Goal: Task Accomplishment & Management: Complete application form

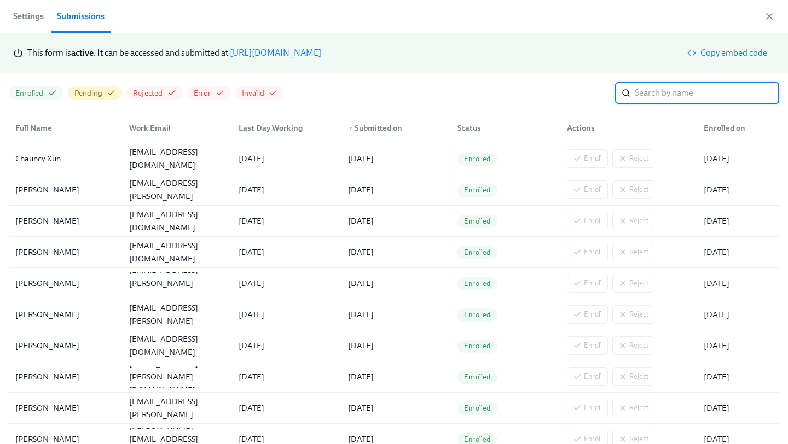
scroll to position [0, 2696]
click at [321, 52] on link "https://my.dadohr.com/enrollmentForms/5EB6IWqIEufq282YWJsrW3kqMJKr7" at bounding box center [275, 53] width 91 height 10
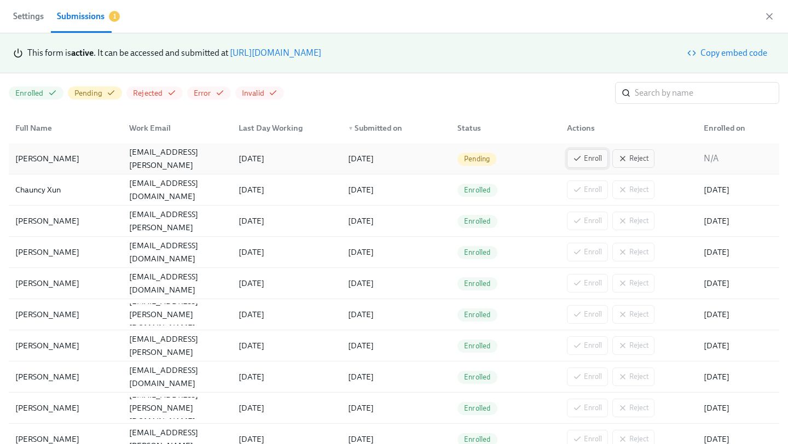
click at [584, 159] on span "Enroll" at bounding box center [587, 158] width 29 height 11
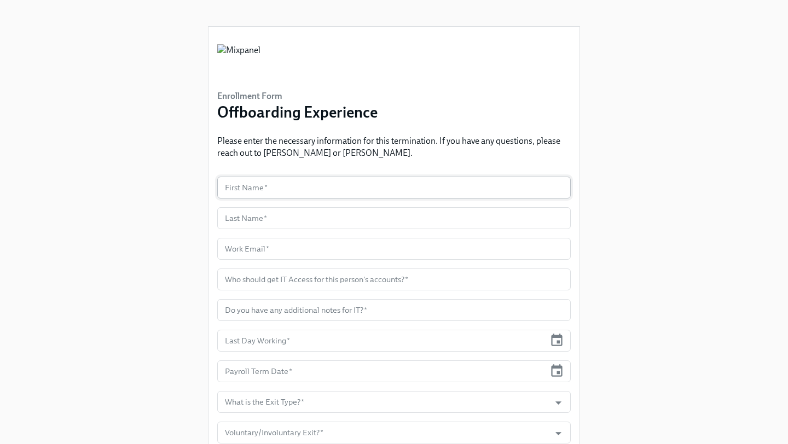
click at [282, 190] on input "text" at bounding box center [393, 188] width 353 height 22
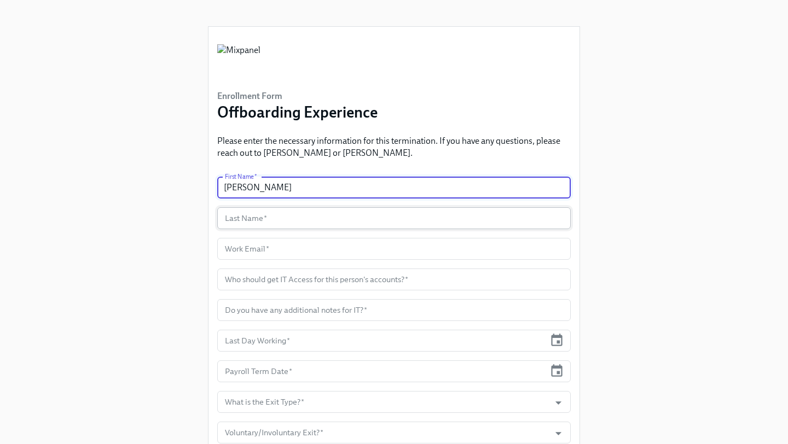
type input "[PERSON_NAME]"
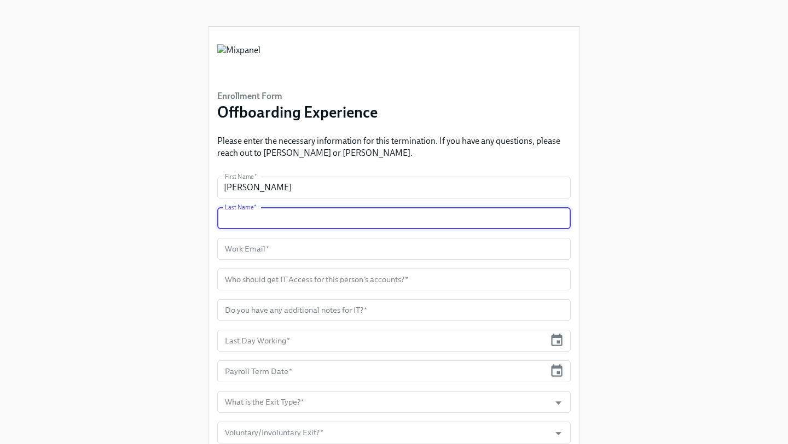
click at [300, 216] on input "text" at bounding box center [393, 218] width 353 height 22
type input "Bradford"
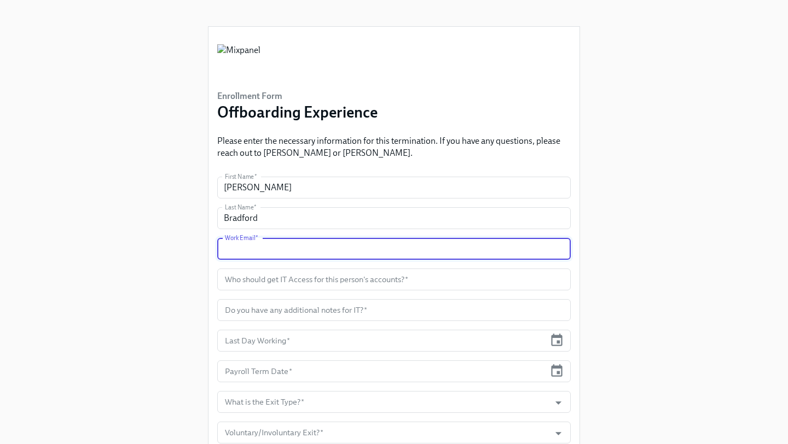
click at [322, 253] on input "text" at bounding box center [393, 249] width 353 height 22
click at [299, 247] on input "text" at bounding box center [393, 249] width 353 height 22
paste input "[PERSON_NAME][EMAIL_ADDRESS][PERSON_NAME][DOMAIN_NAME]"
type input "[PERSON_NAME][EMAIL_ADDRESS][PERSON_NAME][DOMAIN_NAME]"
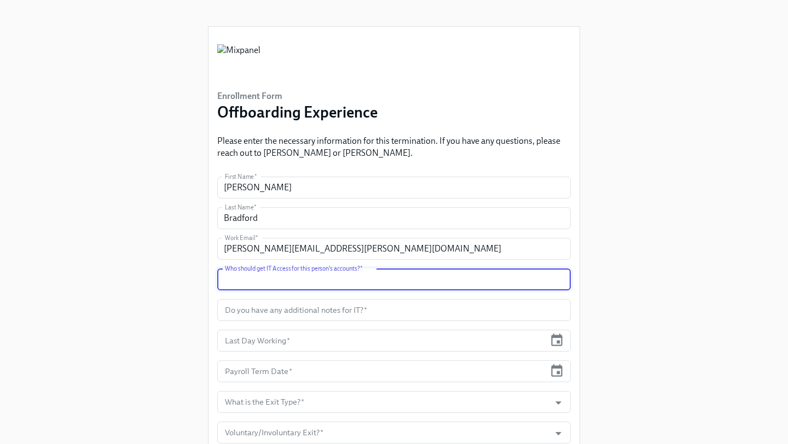
click at [277, 284] on input "text" at bounding box center [393, 280] width 353 height 22
type input "[PERSON_NAME]"
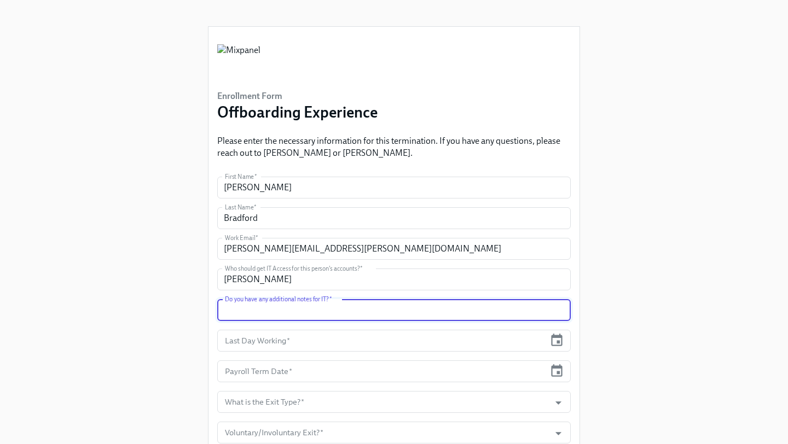
click at [340, 308] on input "text" at bounding box center [393, 310] width 353 height 22
type input "n/a"
click at [550, 340] on icon "button" at bounding box center [556, 340] width 15 height 15
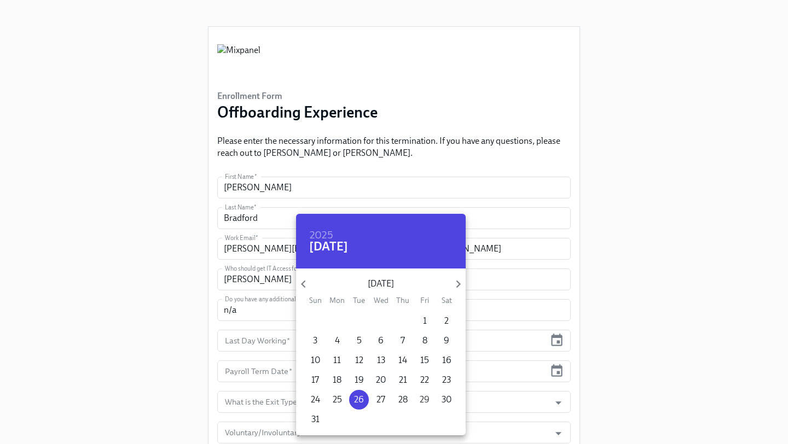
click at [423, 398] on p "29" at bounding box center [425, 400] width 10 height 12
type input "[DATE]"
click at [575, 382] on div at bounding box center [394, 222] width 788 height 444
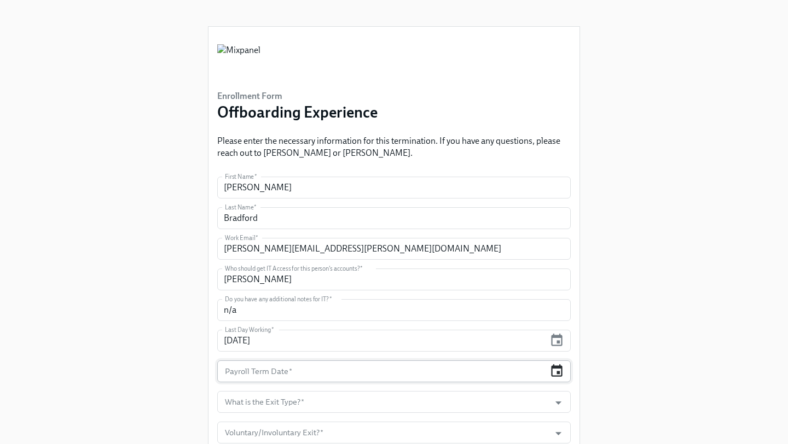
click at [554, 374] on icon "button" at bounding box center [556, 371] width 15 height 15
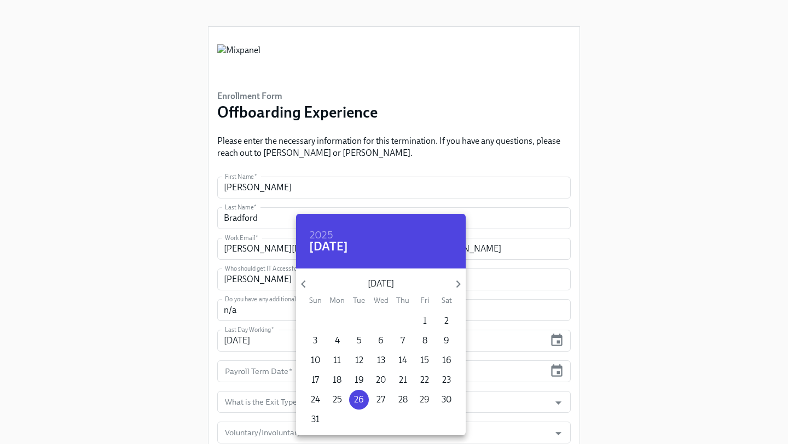
click at [423, 398] on p "29" at bounding box center [425, 400] width 10 height 12
type input "[DATE]"
click at [694, 317] on div at bounding box center [394, 222] width 788 height 444
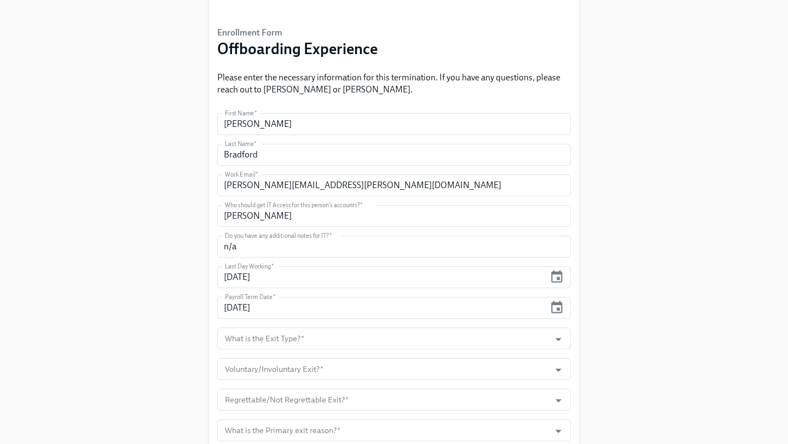
scroll to position [127, 0]
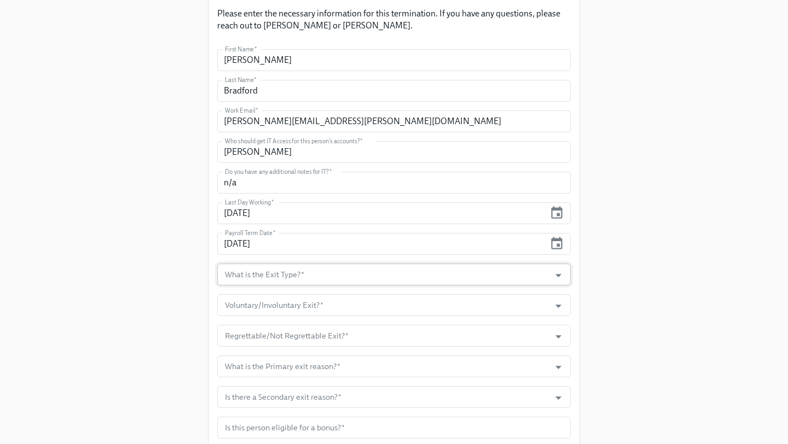
click at [468, 285] on input "What is the Exit Type?   *" at bounding box center [384, 275] width 322 height 22
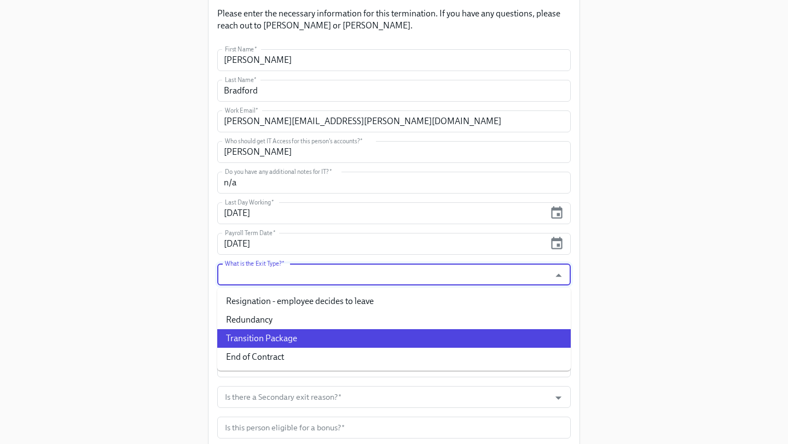
click at [331, 338] on li "Transition Package" at bounding box center [393, 338] width 353 height 19
type input "Transition Package"
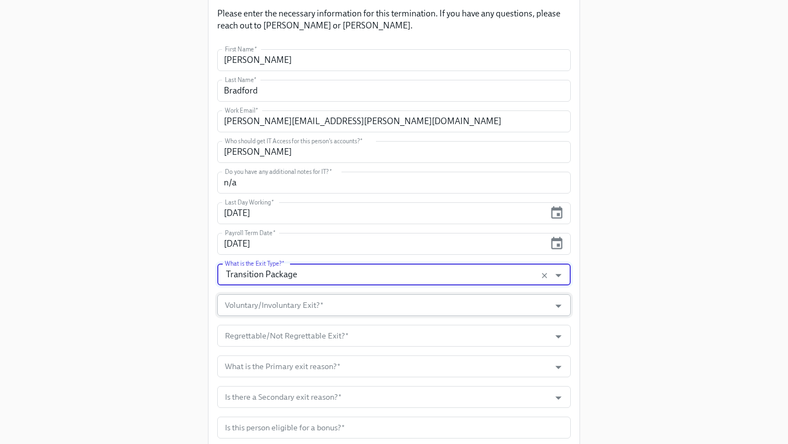
click at [330, 301] on input "Voluntary/Involuntary Exit?   *" at bounding box center [384, 305] width 322 height 22
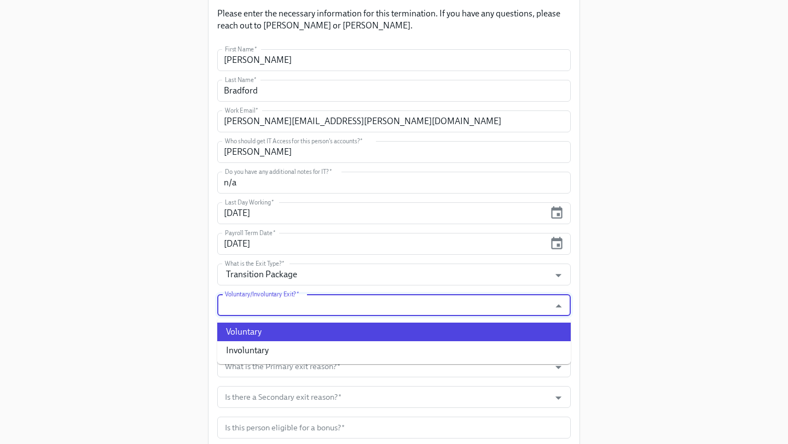
click at [296, 330] on li "Voluntary" at bounding box center [393, 332] width 353 height 19
type input "Voluntary"
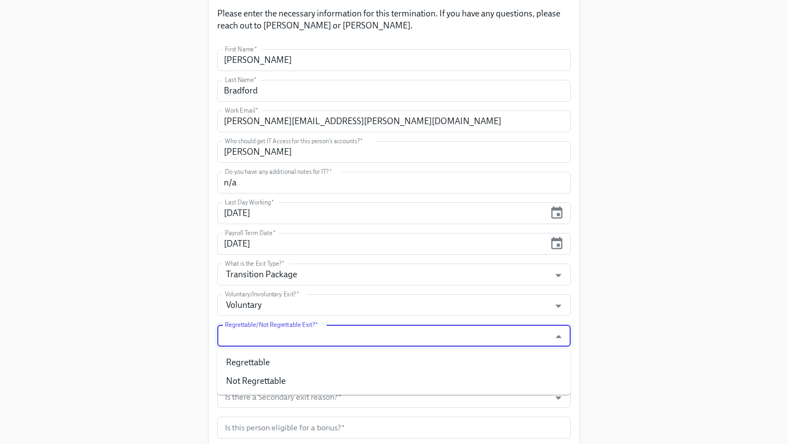
click at [298, 334] on input "Regrettable/Not Regrettable Exit?   *" at bounding box center [384, 336] width 322 height 22
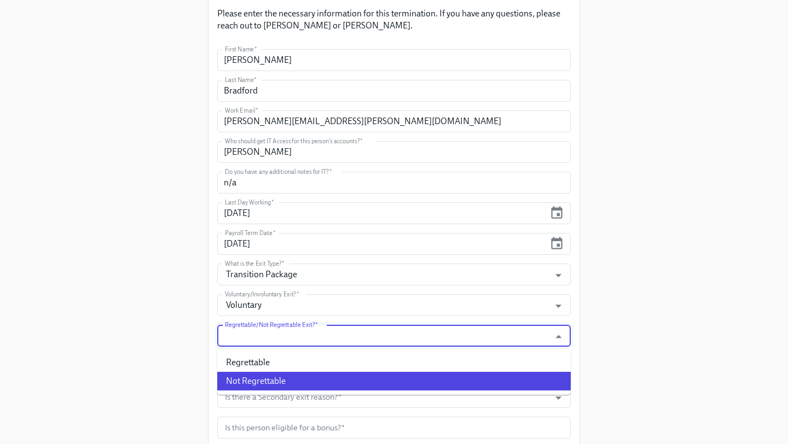
click at [280, 376] on li "Not Regrettable" at bounding box center [393, 381] width 353 height 19
type input "Not Regrettable"
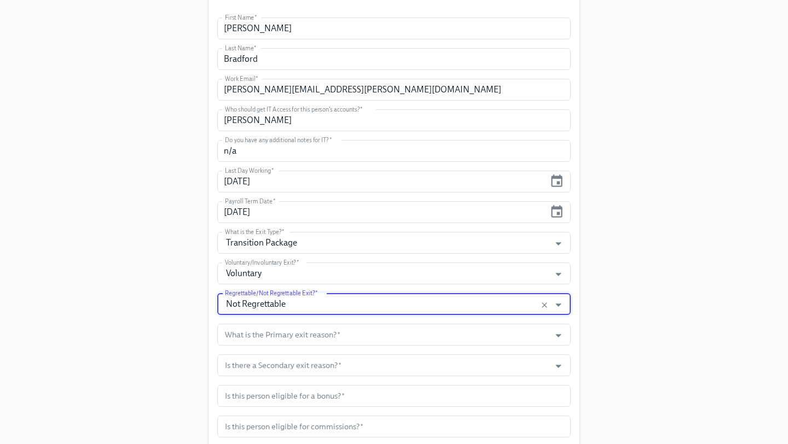
scroll to position [168, 0]
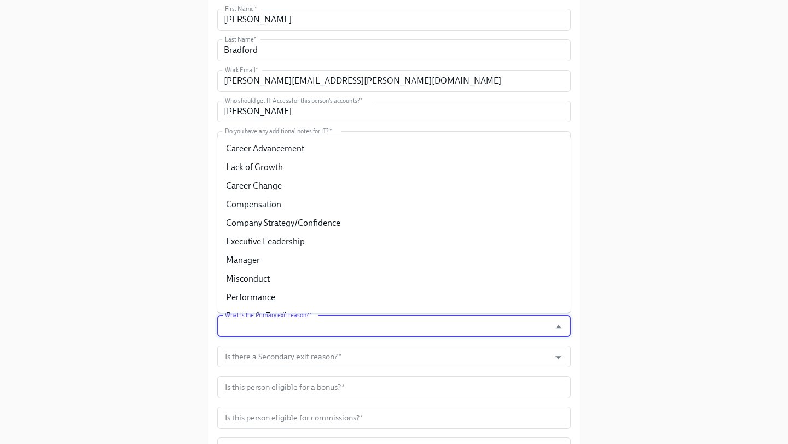
click at [298, 323] on input "What is the Primary exit reason?   *" at bounding box center [384, 326] width 322 height 22
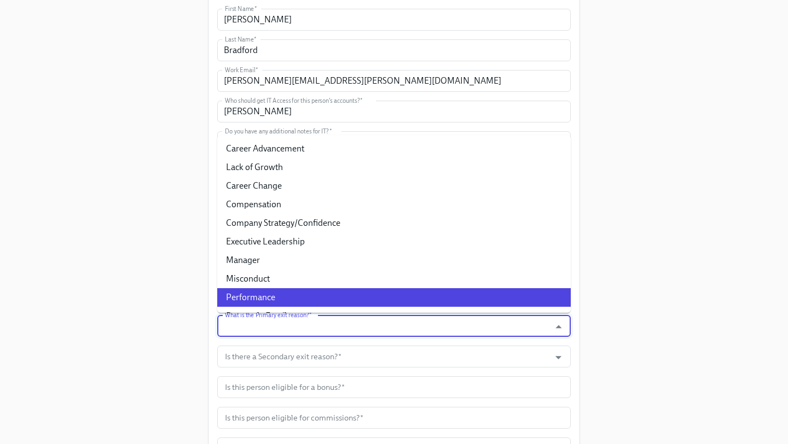
click at [281, 299] on li "Performance" at bounding box center [393, 297] width 353 height 19
type input "Performance"
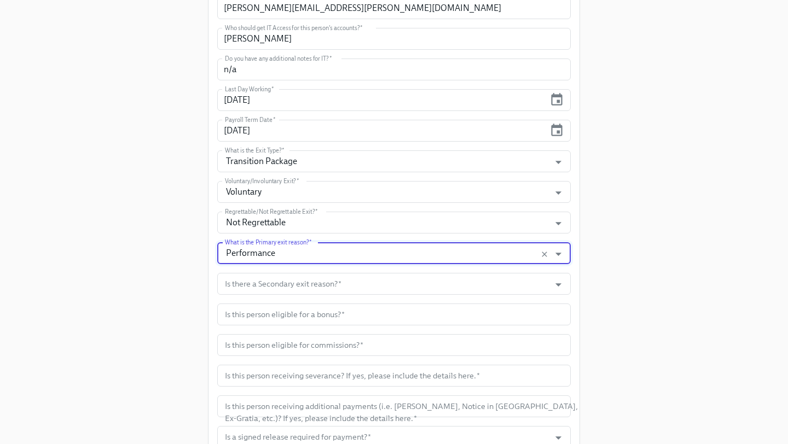
scroll to position [251, 0]
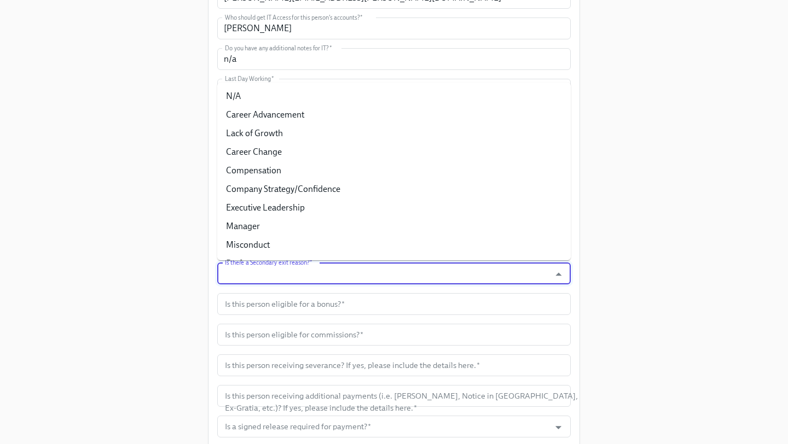
click at [303, 266] on input "Is there a Secondary exit reason?   *" at bounding box center [384, 274] width 322 height 22
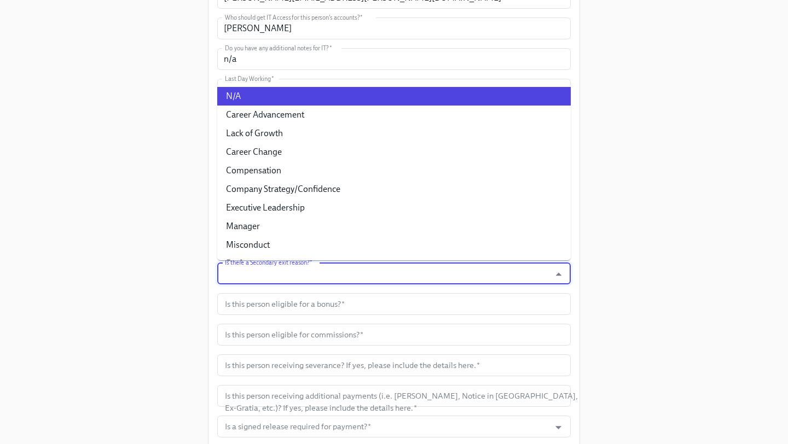
click at [321, 102] on li "N/A" at bounding box center [393, 96] width 353 height 19
type input "N/A"
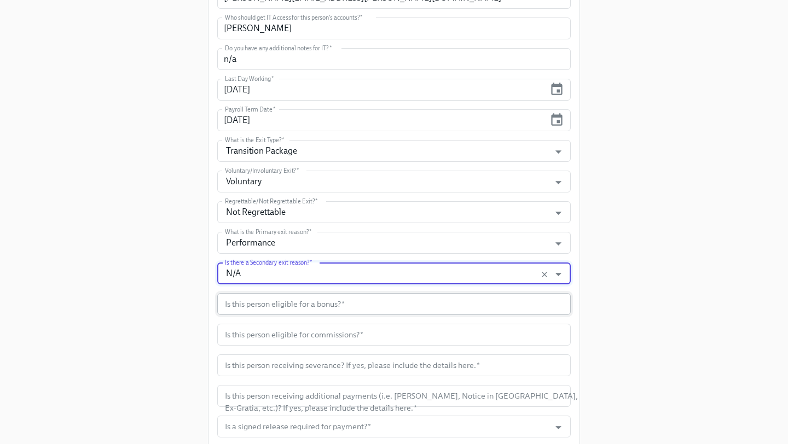
click at [305, 305] on input "text" at bounding box center [393, 304] width 353 height 22
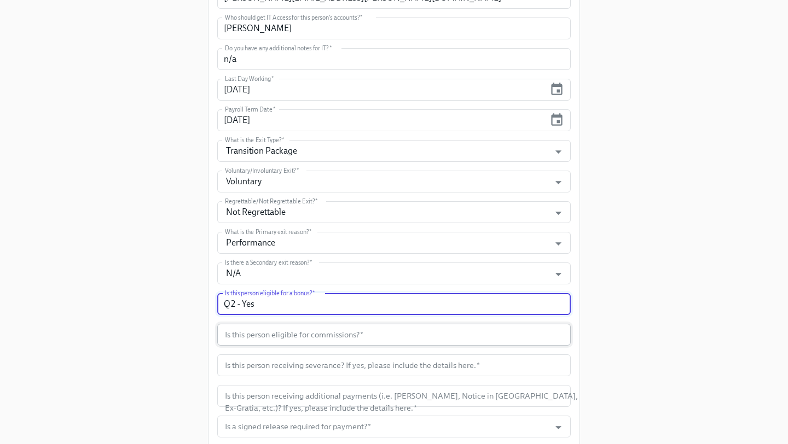
type input "Q2 - Yes"
click at [357, 337] on input "text" at bounding box center [393, 335] width 353 height 22
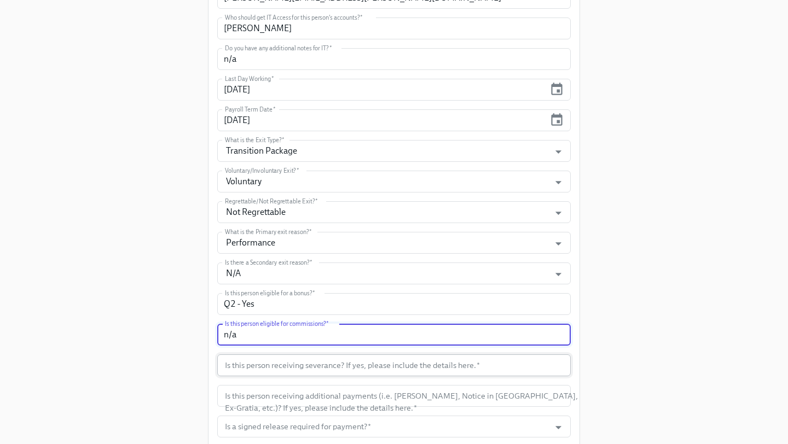
type input "n/a"
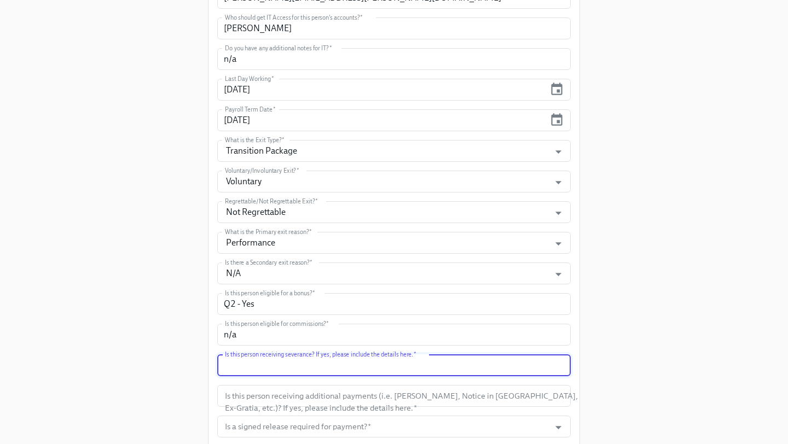
click at [382, 365] on input "text" at bounding box center [393, 365] width 353 height 22
paste input "$25,846.15"
click at [274, 365] on input "Yes - 7 weeks $25,846.15" at bounding box center [393, 365] width 353 height 22
click at [332, 364] on input "Yes - 7 weeks ($25,846.15" at bounding box center [393, 365] width 353 height 22
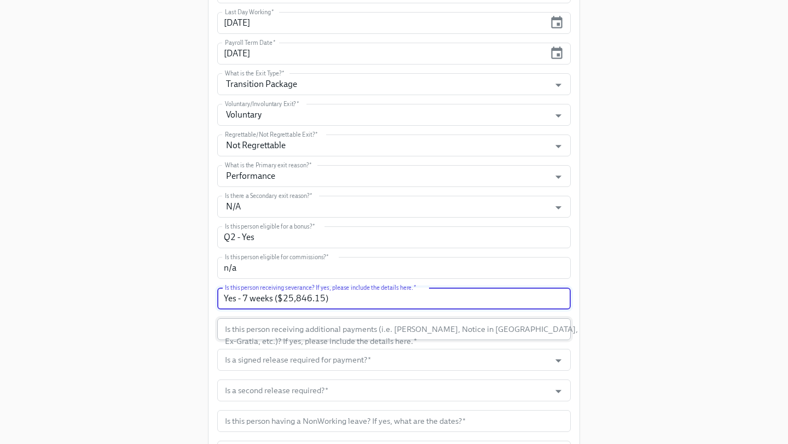
scroll to position [332, 0]
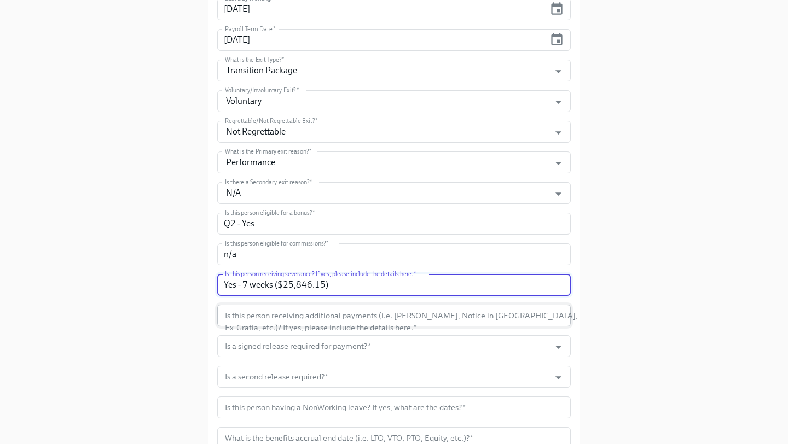
type input "Yes - 7 weeks ($25,846.15)"
click at [363, 315] on input "text" at bounding box center [393, 316] width 353 height 22
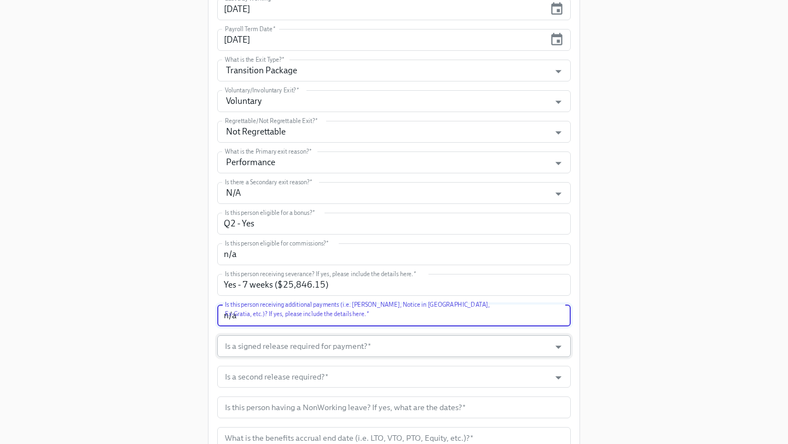
type input "n/a"
click at [366, 346] on input "Is a signed release required for payment?   *" at bounding box center [384, 346] width 322 height 22
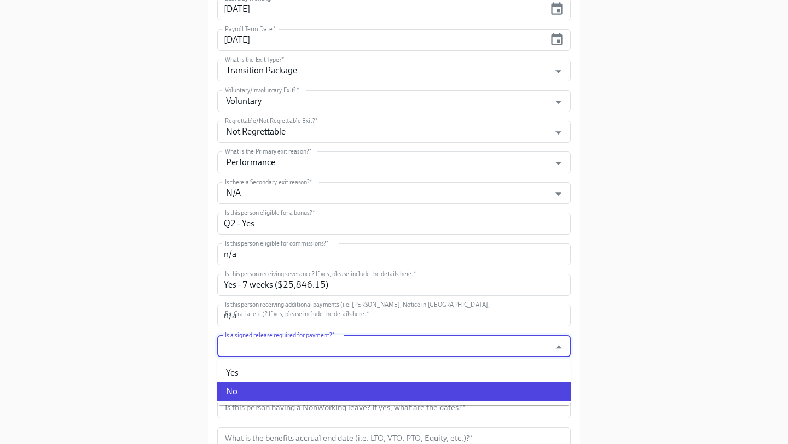
click at [315, 386] on li "No" at bounding box center [393, 391] width 353 height 19
type input "No"
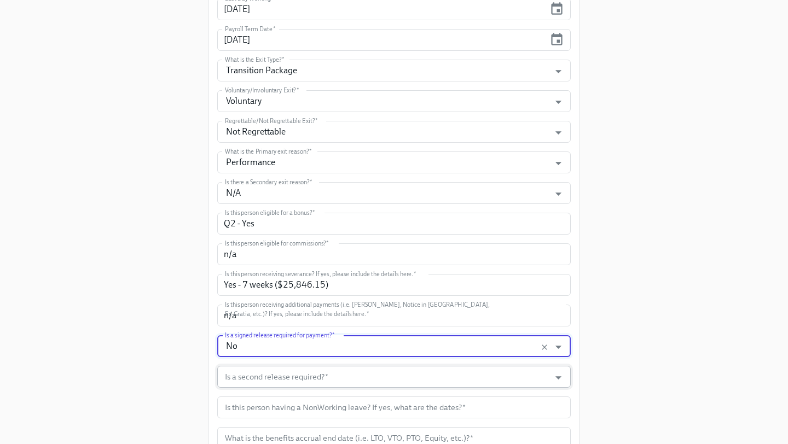
click at [315, 380] on input "Is a second release required?   *" at bounding box center [384, 377] width 322 height 22
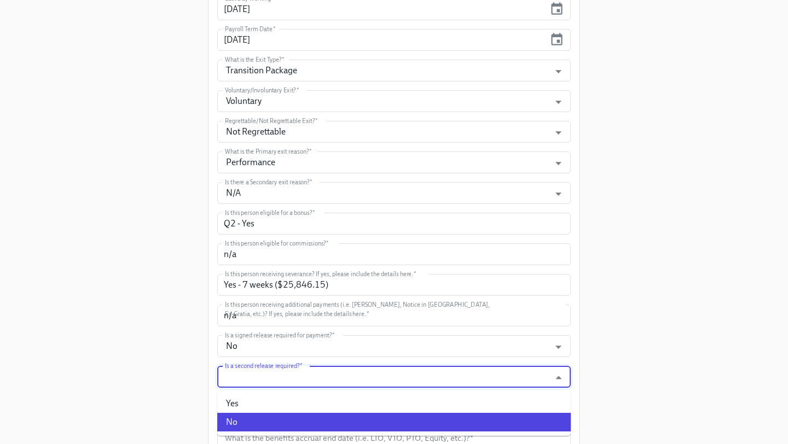
click at [303, 414] on li "No" at bounding box center [393, 422] width 353 height 19
type input "No"
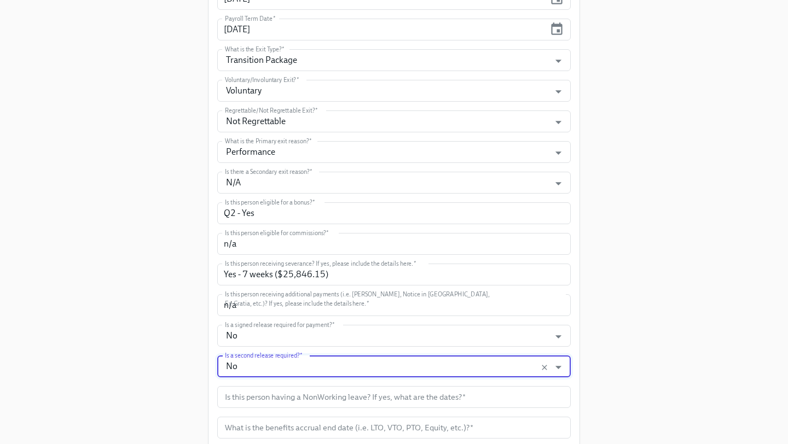
scroll to position [415, 0]
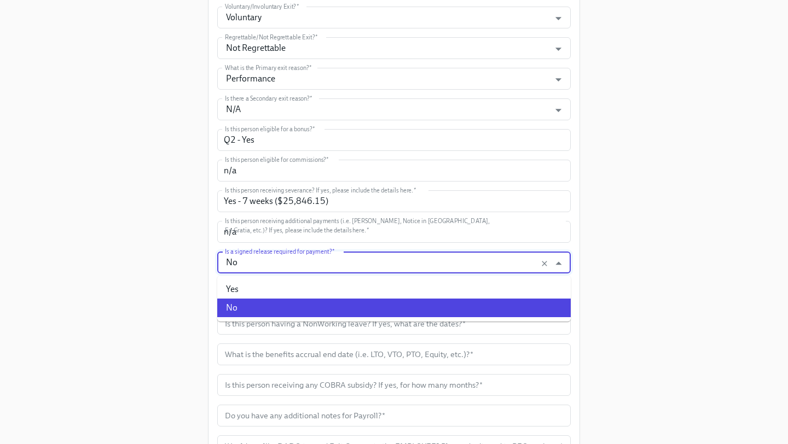
click at [312, 267] on input "No" at bounding box center [384, 263] width 322 height 22
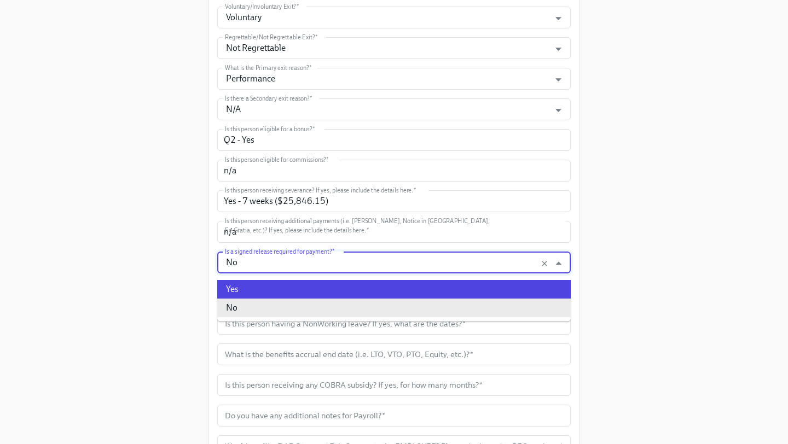
click at [299, 282] on li "Yes" at bounding box center [393, 289] width 353 height 19
type input "Yes"
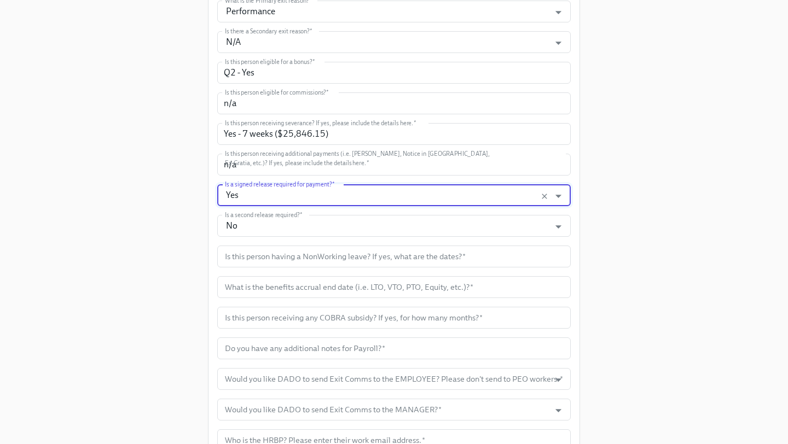
scroll to position [483, 0]
click at [298, 254] on input "text" at bounding box center [393, 256] width 353 height 22
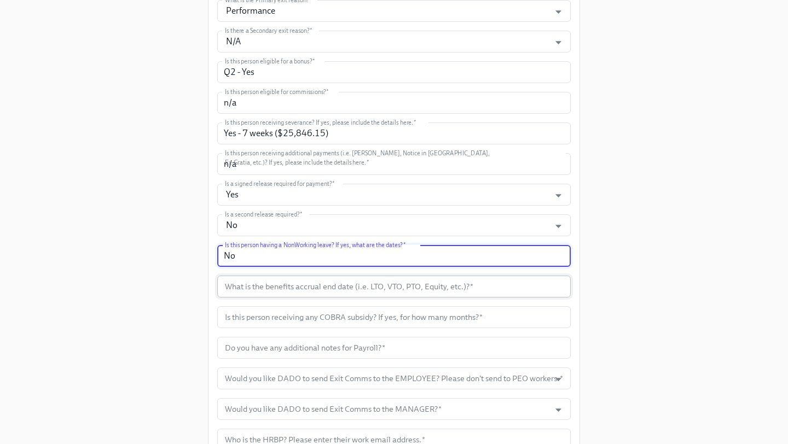
type input "No"
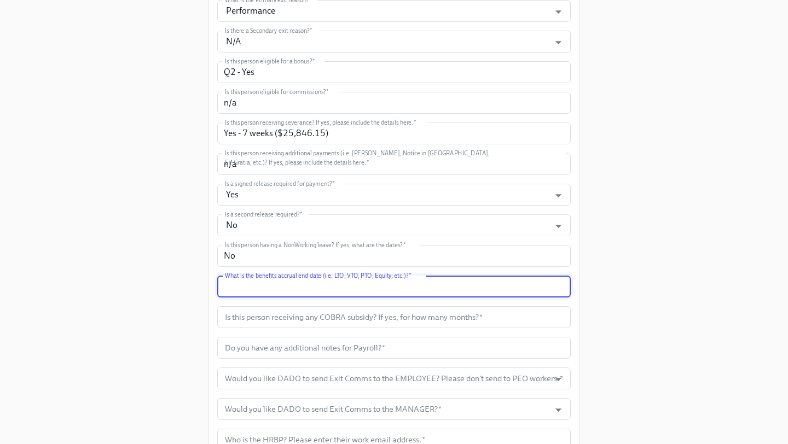
click at [359, 293] on input "text" at bounding box center [393, 287] width 353 height 22
type input "7"
type input "8/29"
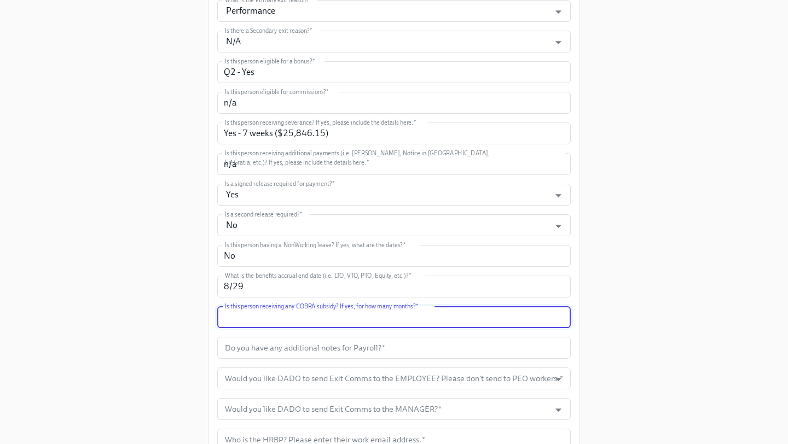
click at [393, 322] on input "text" at bounding box center [393, 317] width 353 height 22
type input "Yes, 1 month - through September"
click at [379, 347] on input "text" at bounding box center [393, 348] width 353 height 22
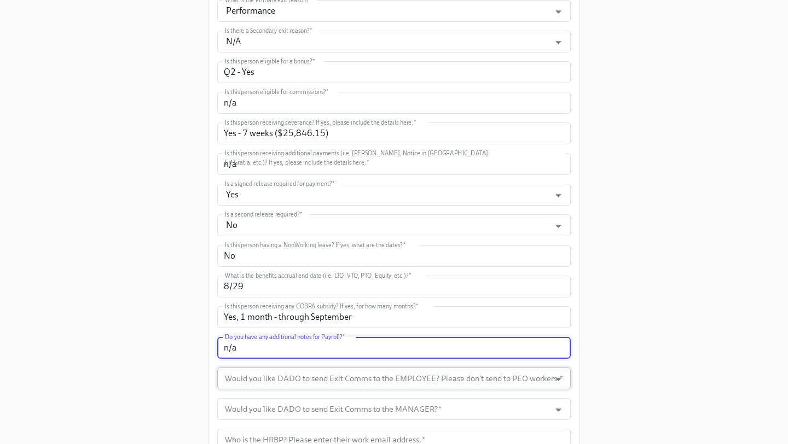
type input "n/a"
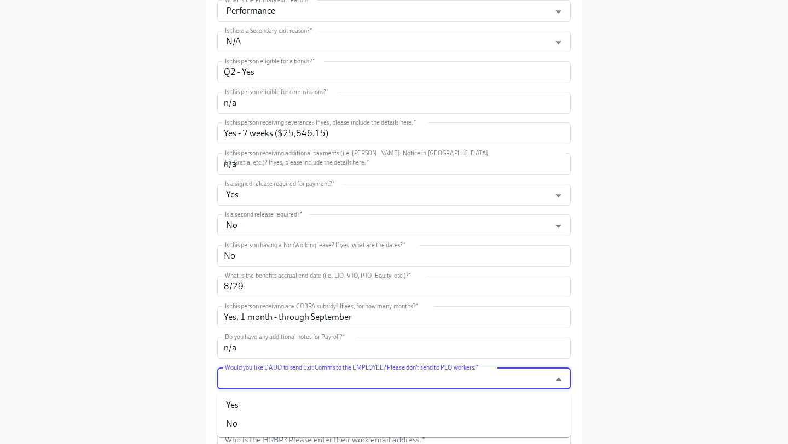
click at [425, 377] on input "Would you like DADO to send Exit Comms to the EMPLOYEE? Please don't send to PE…" at bounding box center [384, 379] width 322 height 22
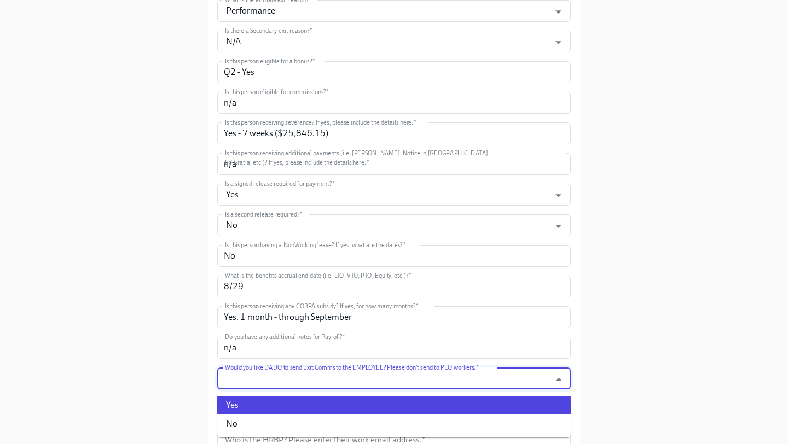
click at [367, 408] on li "Yes" at bounding box center [393, 405] width 353 height 19
type input "Yes"
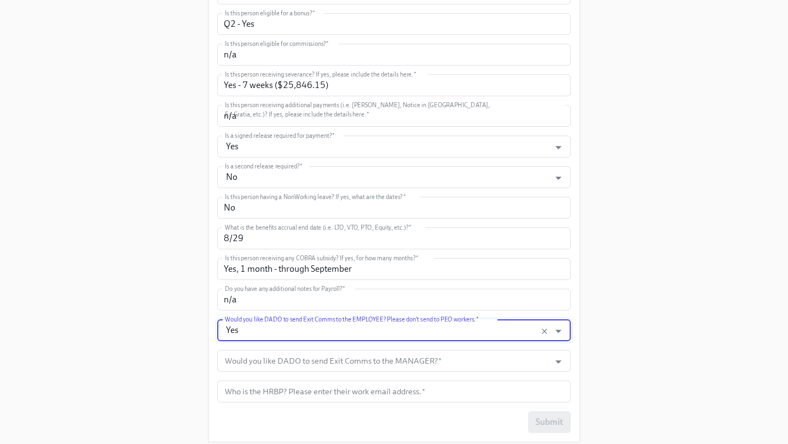
scroll to position [534, 0]
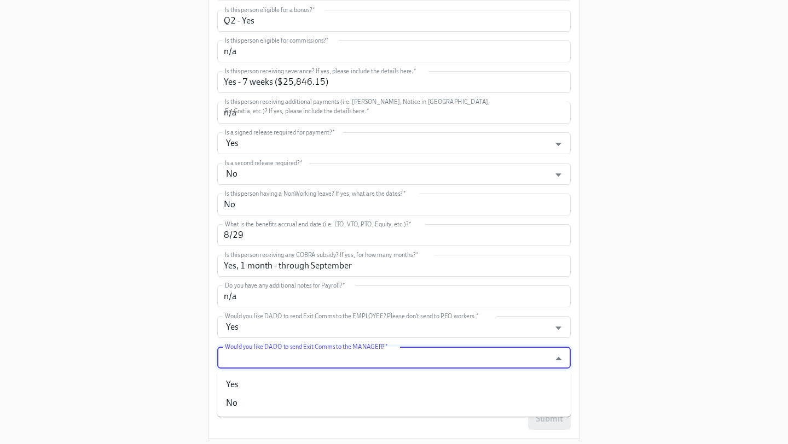
click at [362, 363] on input "Would you like DADO to send Exit Comms to the MANAGER?   *" at bounding box center [384, 358] width 322 height 22
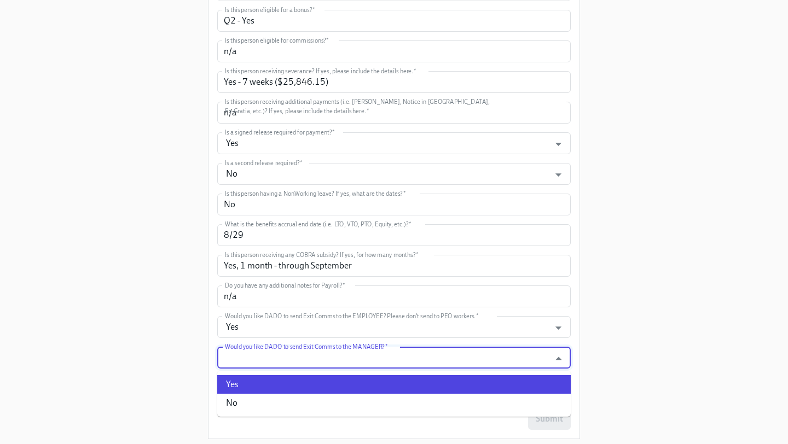
click at [327, 381] on li "Yes" at bounding box center [393, 384] width 353 height 19
type input "Yes"
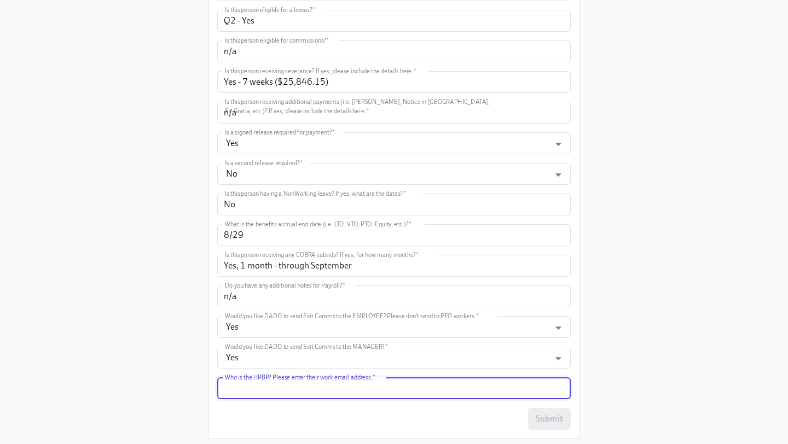
click at [319, 395] on input "text" at bounding box center [393, 388] width 353 height 22
type input "[EMAIL_ADDRESS][DOMAIN_NAME]"
click at [530, 423] on button "Submit" at bounding box center [549, 419] width 43 height 22
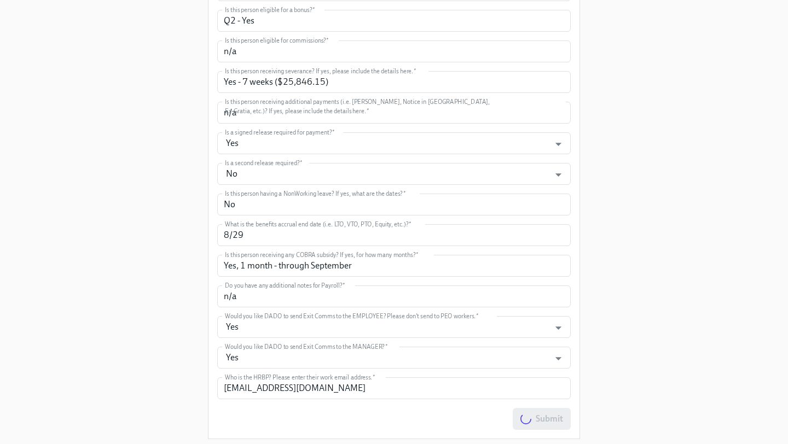
scroll to position [0, 0]
